Goal: Transaction & Acquisition: Purchase product/service

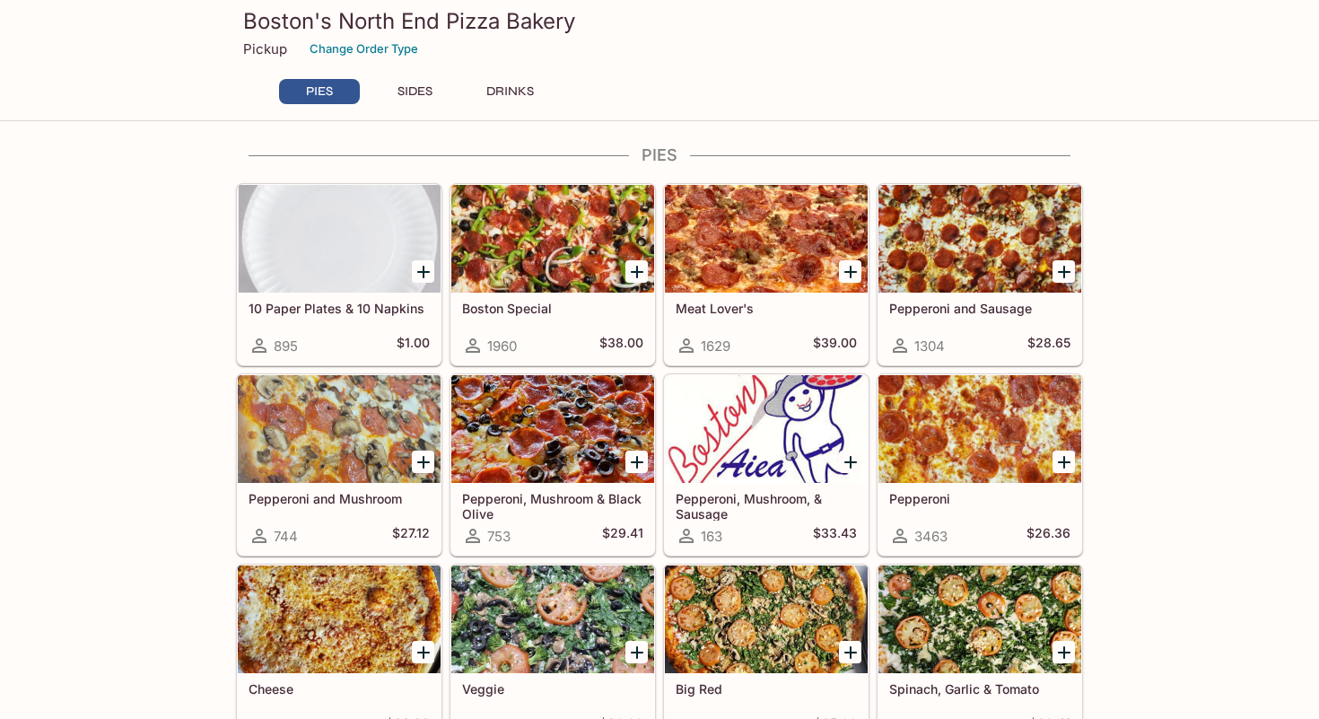
scroll to position [8, 0]
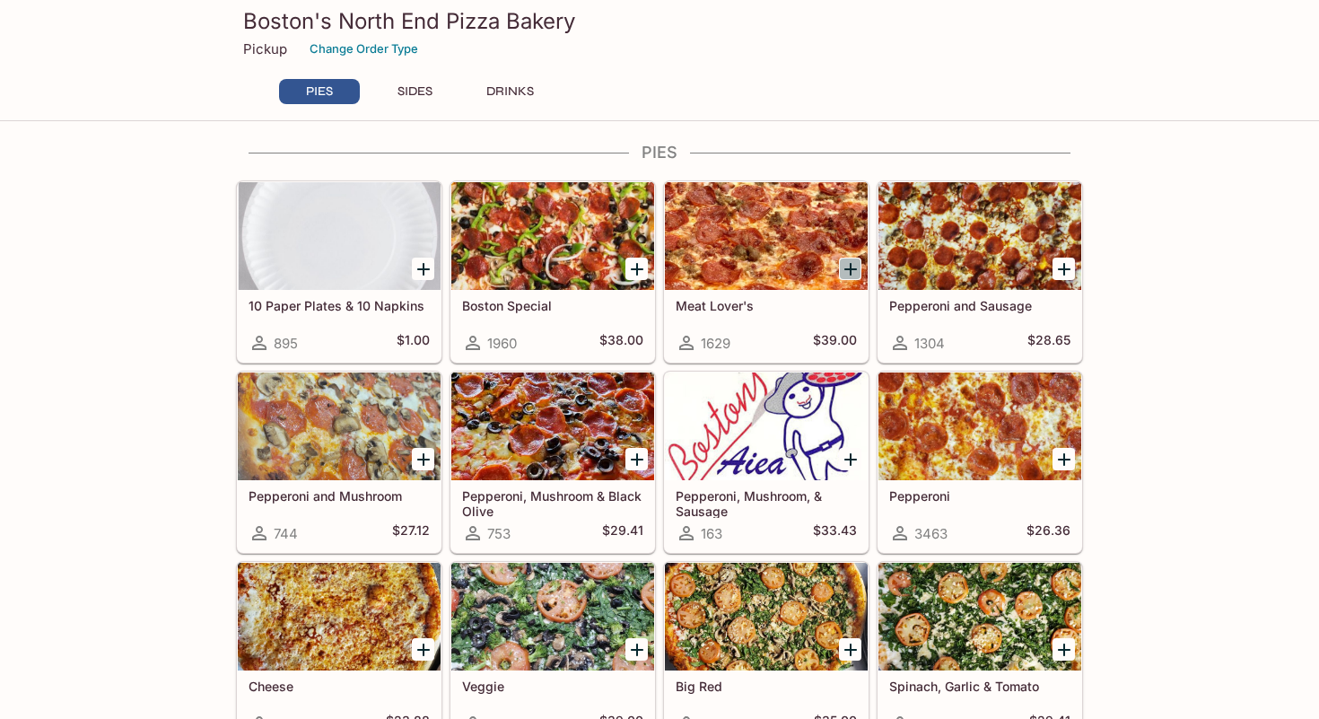
click at [851, 260] on icon "Add Meat Lover's" at bounding box center [851, 269] width 22 height 22
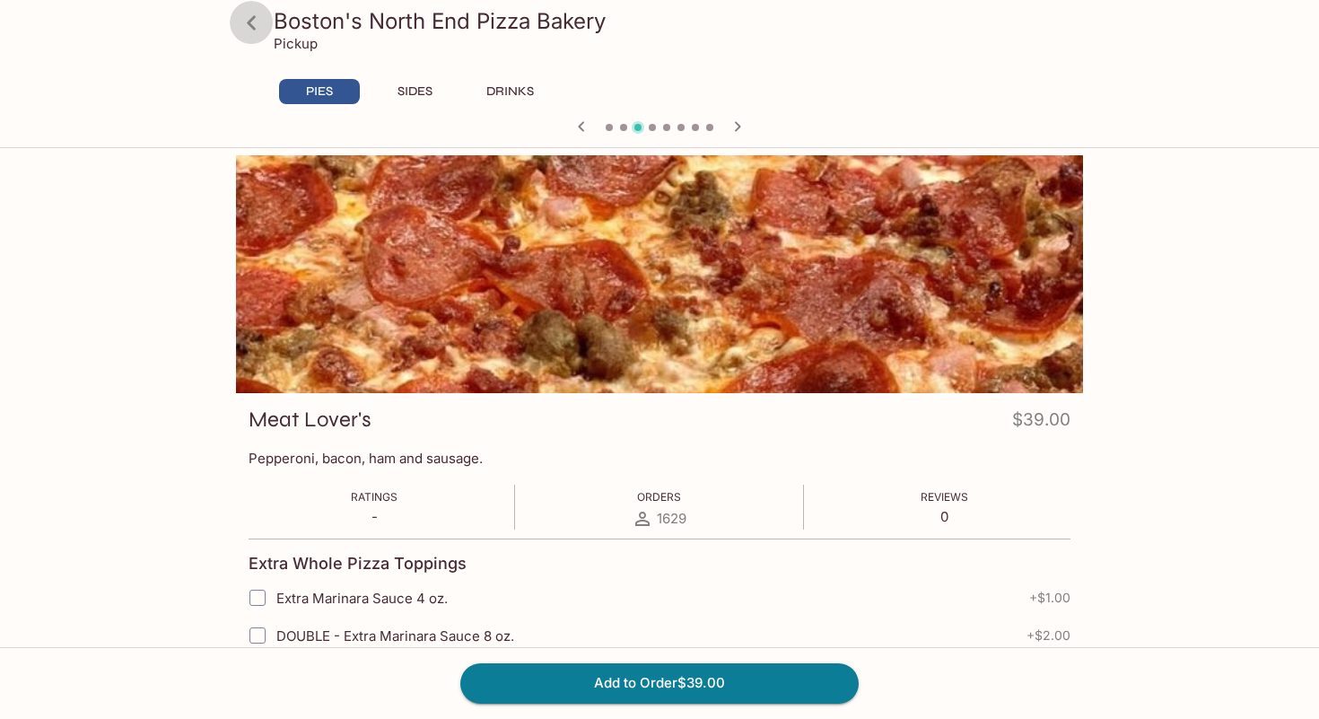
click at [251, 19] on icon at bounding box center [251, 22] width 31 height 31
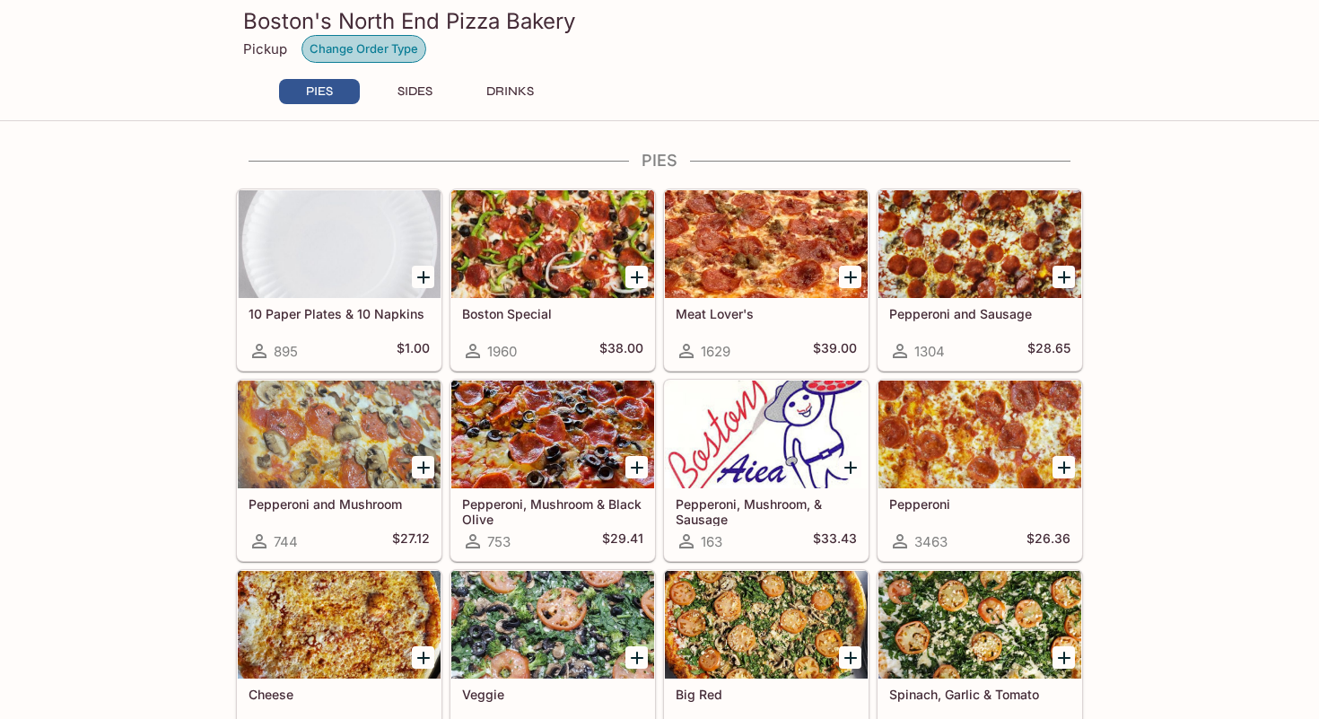
click at [399, 51] on button "Change Order Type" at bounding box center [363, 49] width 125 height 28
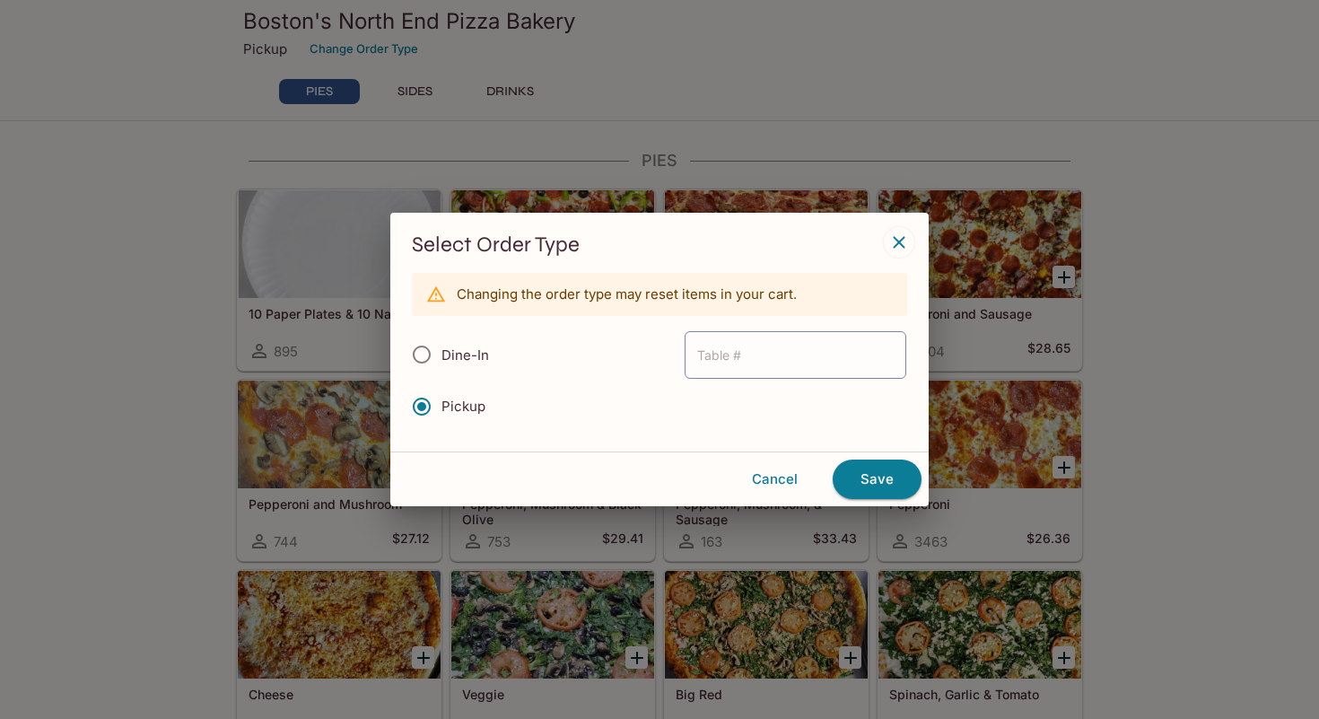
click at [901, 243] on icon "button" at bounding box center [899, 242] width 22 height 22
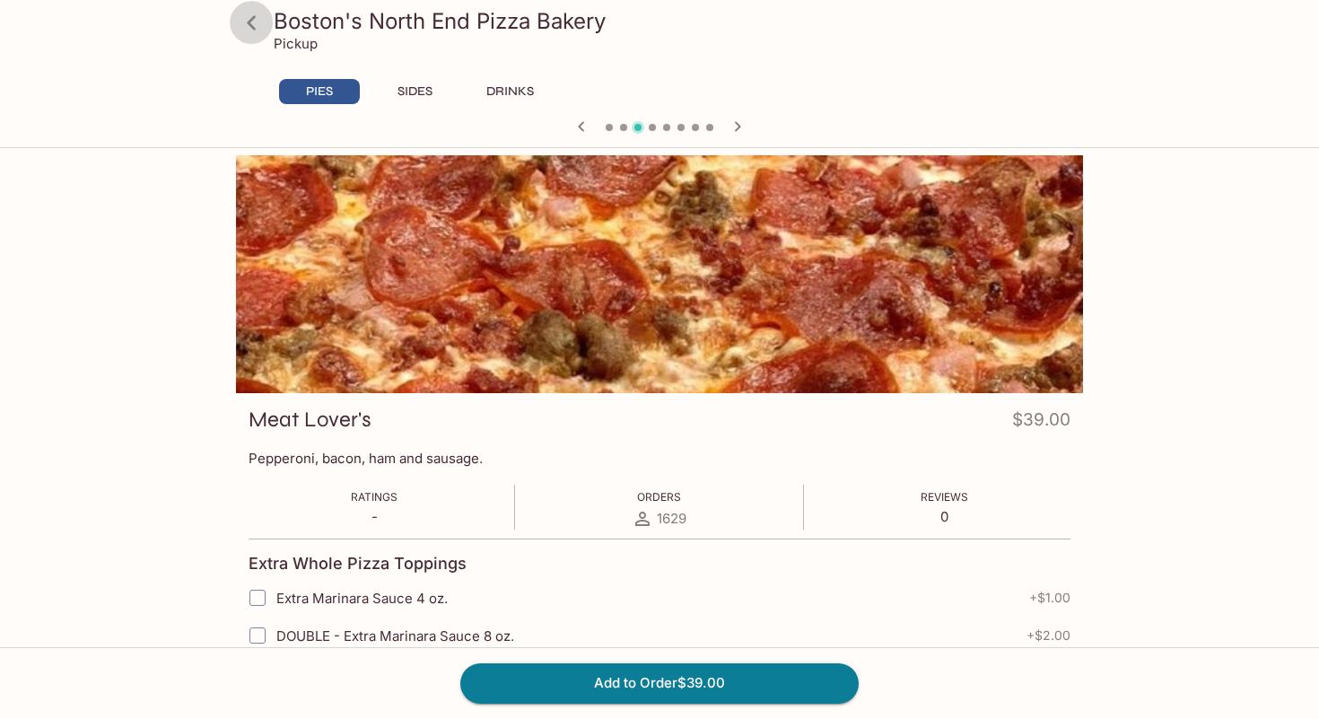
click at [255, 20] on icon at bounding box center [251, 22] width 31 height 31
